Goal: Information Seeking & Learning: Find specific fact

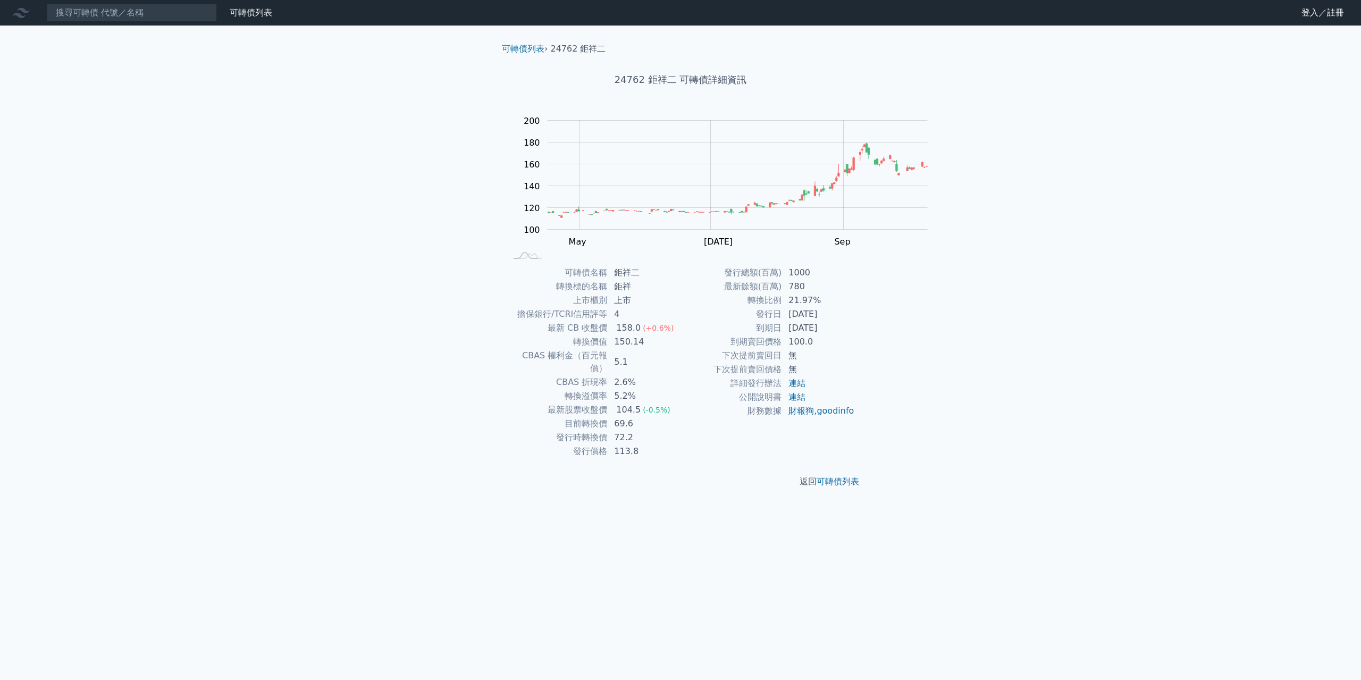
click at [608, 87] on h1 "24762 鉅祥二 可轉債詳細資訊" at bounding box center [680, 79] width 374 height 15
copy h1 "24762"
click at [190, 21] on input at bounding box center [132, 13] width 170 height 18
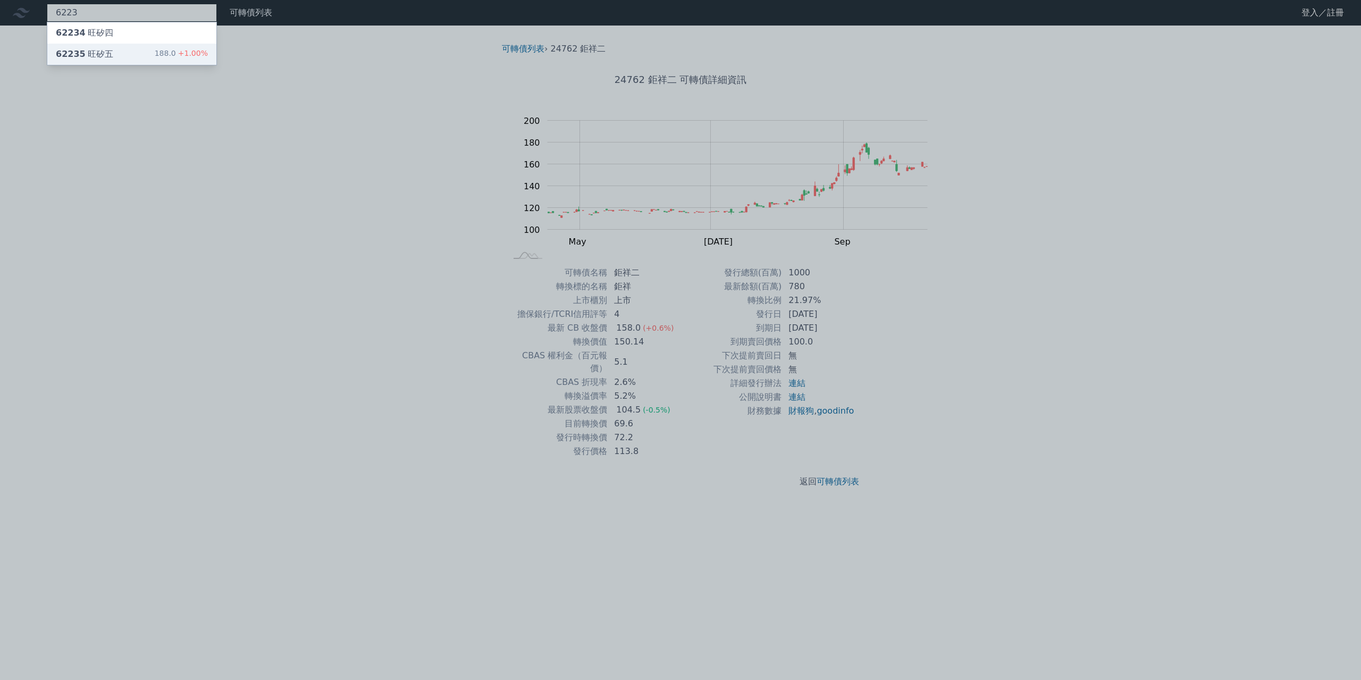
type input "6223"
click at [175, 64] on div "62235 旺矽五 188.0 +1.00%" at bounding box center [131, 54] width 169 height 21
